Goal: Check status: Check status

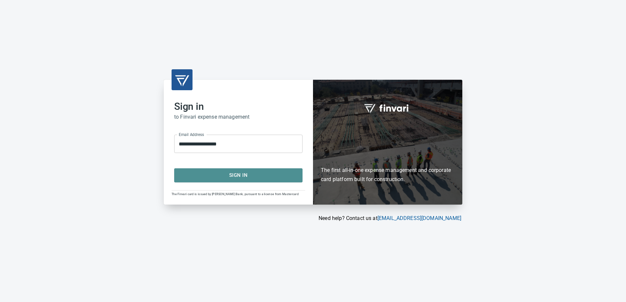
click at [243, 177] on span "Sign In" at bounding box center [238, 175] width 114 height 9
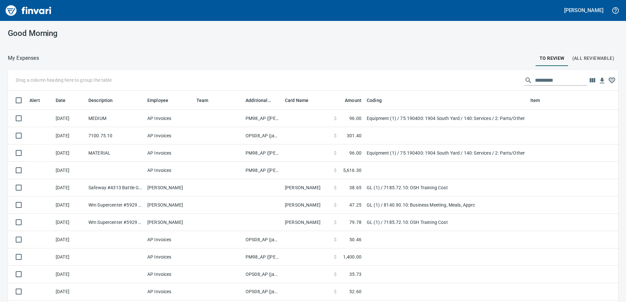
scroll to position [226, 595]
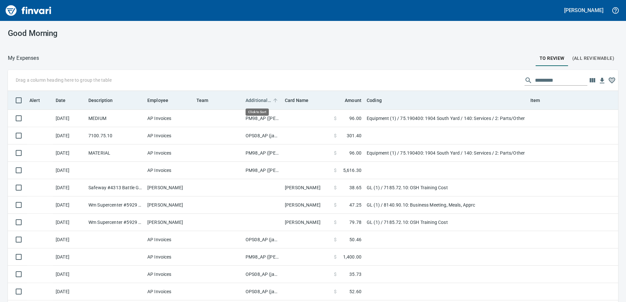
click at [260, 100] on span "Additional Reviewer" at bounding box center [259, 101] width 26 height 8
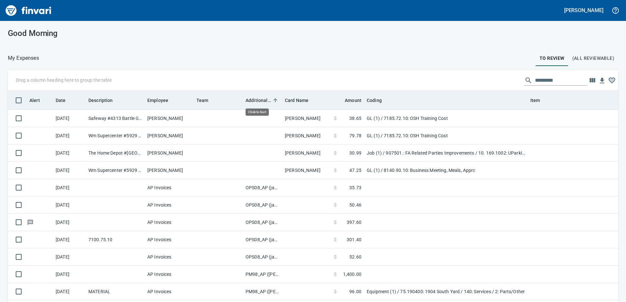
click at [260, 100] on span "Additional Reviewer" at bounding box center [259, 101] width 26 height 8
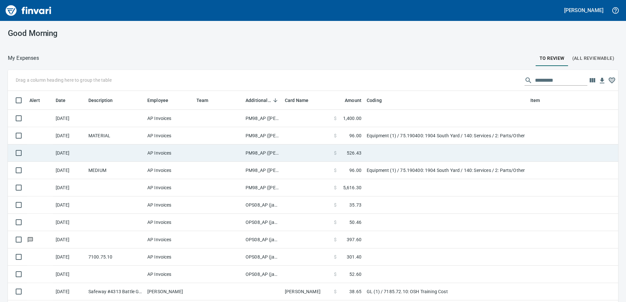
click at [260, 152] on td "PM98_AP ([PERSON_NAME], [PERSON_NAME])" at bounding box center [262, 153] width 39 height 17
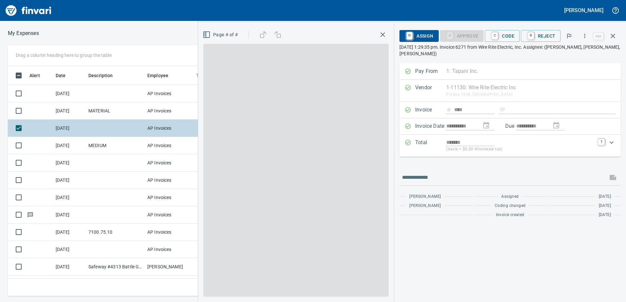
scroll to position [221, 437]
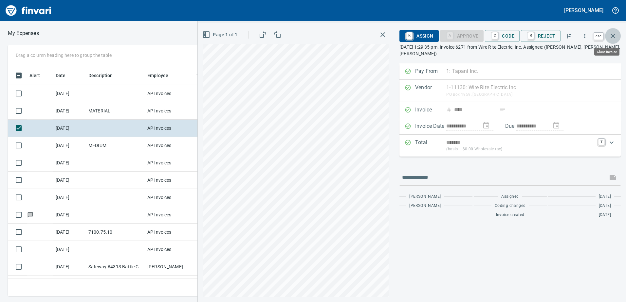
click at [612, 37] on icon "button" at bounding box center [613, 36] width 8 height 8
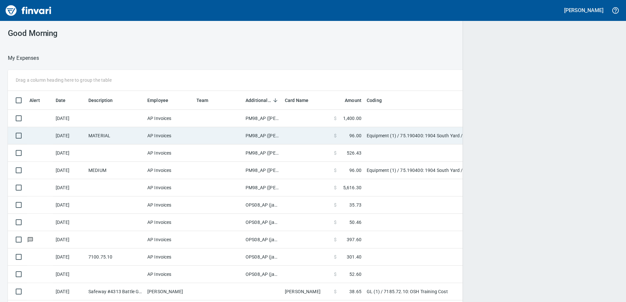
scroll to position [226, 595]
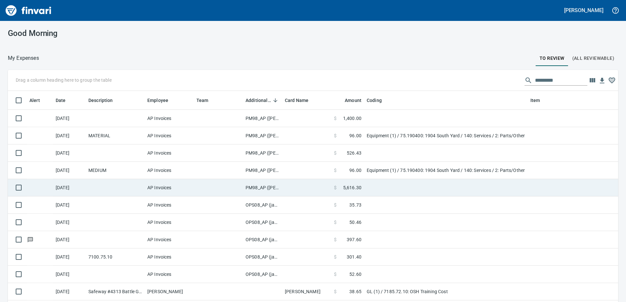
click at [266, 188] on td "PM98_AP ([PERSON_NAME], [PERSON_NAME])" at bounding box center [262, 187] width 39 height 17
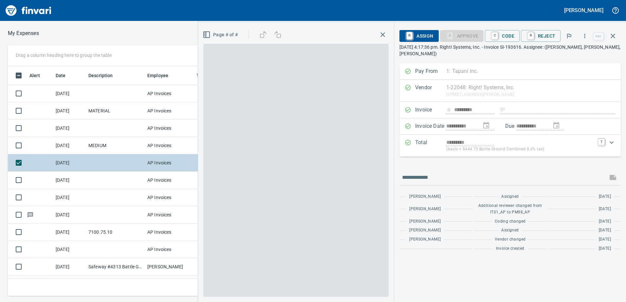
scroll to position [221, 437]
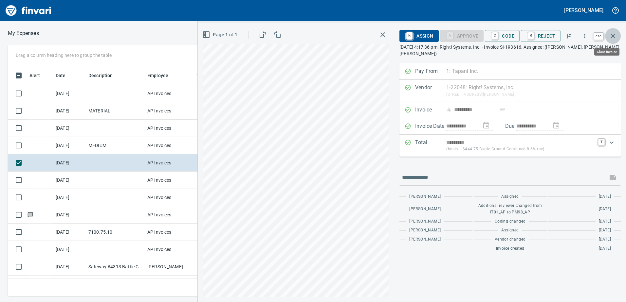
click at [614, 34] on icon "button" at bounding box center [613, 36] width 8 height 8
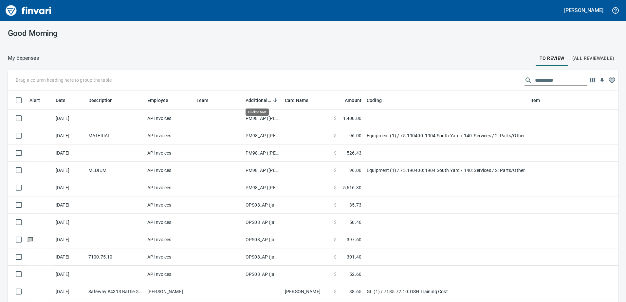
scroll to position [226, 595]
